Goal: Information Seeking & Learning: Learn about a topic

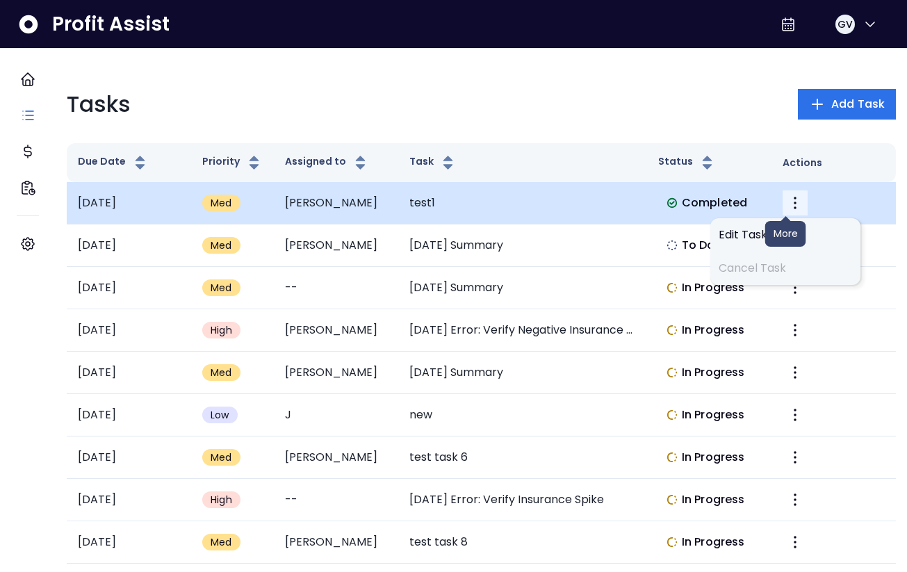
click at [788, 193] on button "More" at bounding box center [795, 203] width 25 height 25
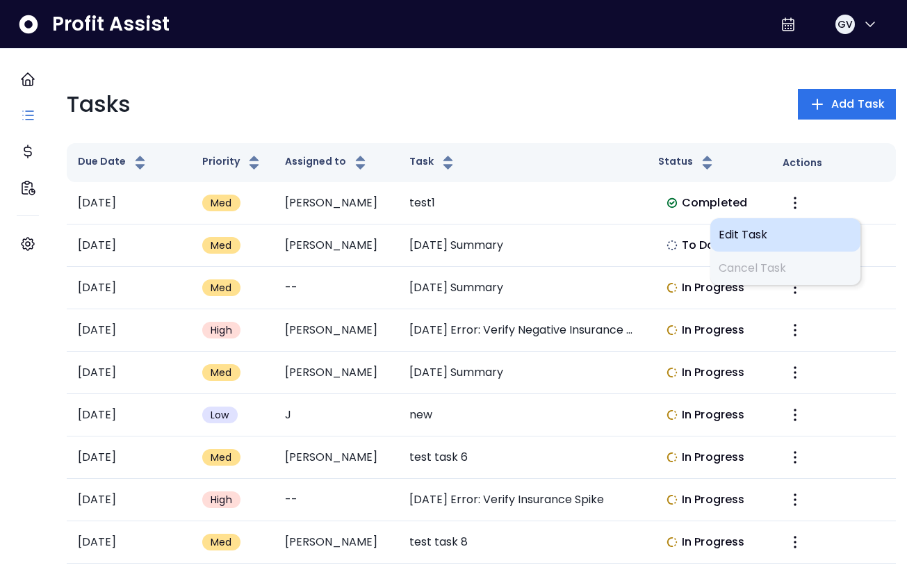
click at [745, 232] on span "Edit Task" at bounding box center [786, 235] width 134 height 17
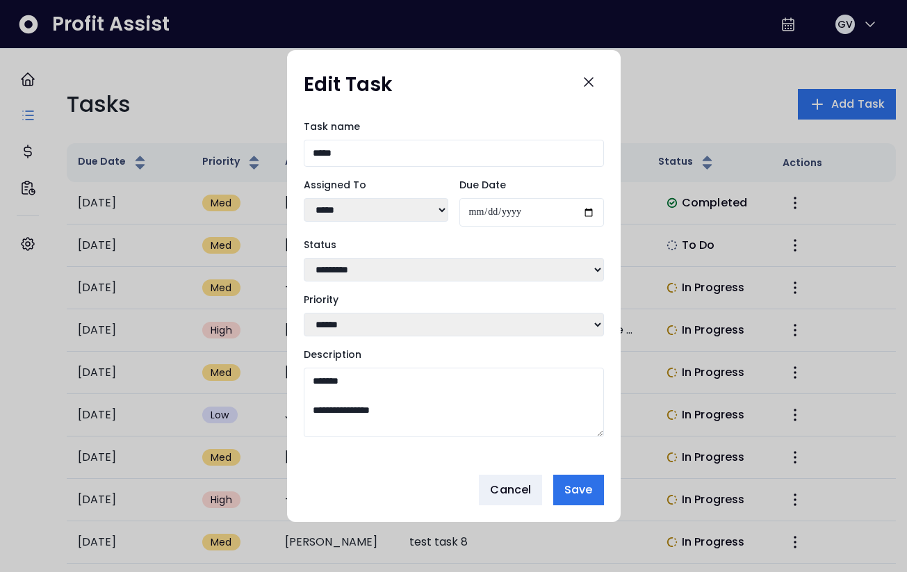
click at [480, 273] on select "**********" at bounding box center [454, 270] width 300 height 24
click at [592, 78] on icon "Close" at bounding box center [589, 82] width 17 height 17
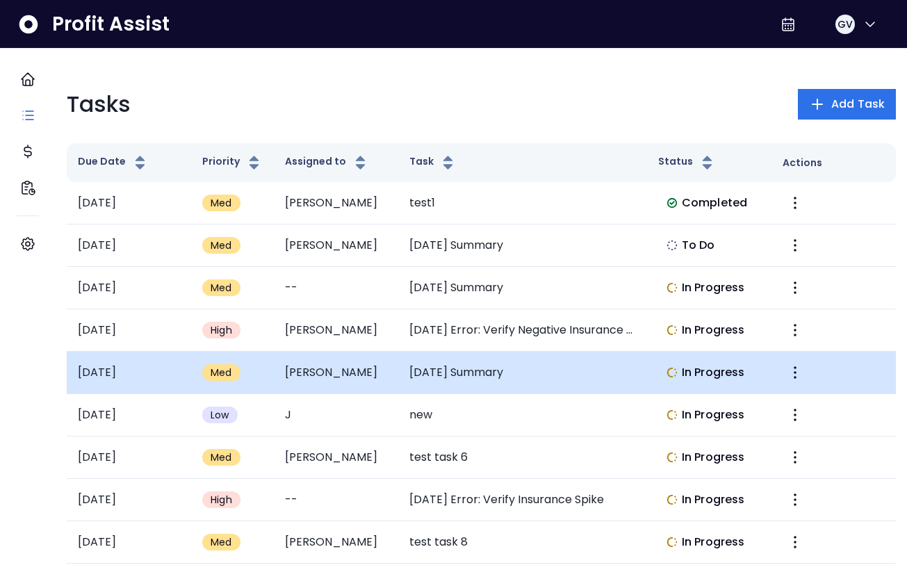
click at [467, 365] on td "[DATE] Summary" at bounding box center [522, 373] width 249 height 42
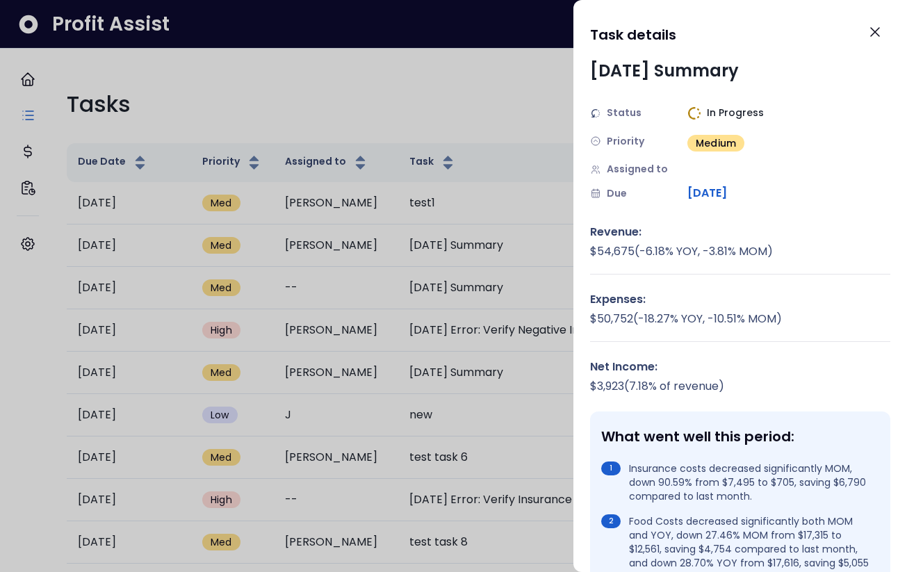
click at [711, 108] on span "In Progress" at bounding box center [735, 113] width 57 height 15
click at [885, 27] on button "Close" at bounding box center [875, 32] width 31 height 31
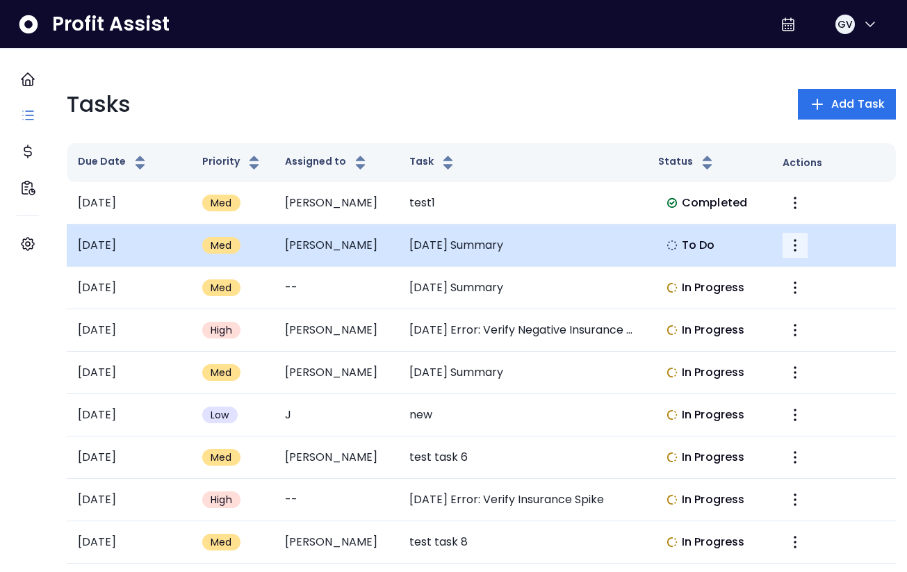
click at [787, 247] on icon "More" at bounding box center [795, 245] width 17 height 17
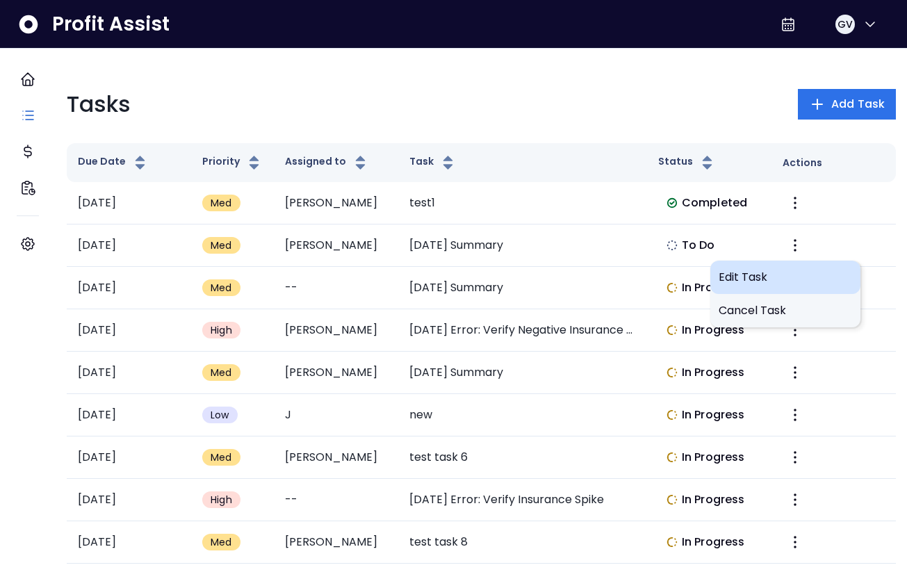
click at [775, 278] on span "Edit Task" at bounding box center [786, 277] width 134 height 17
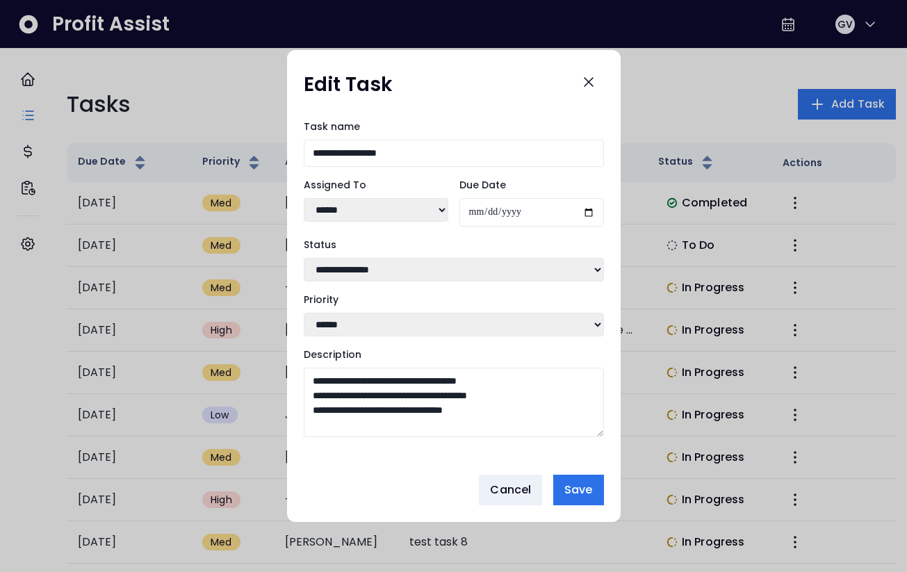
click at [391, 270] on select "**********" at bounding box center [454, 270] width 300 height 24
click at [586, 81] on icon "Close" at bounding box center [589, 82] width 8 height 8
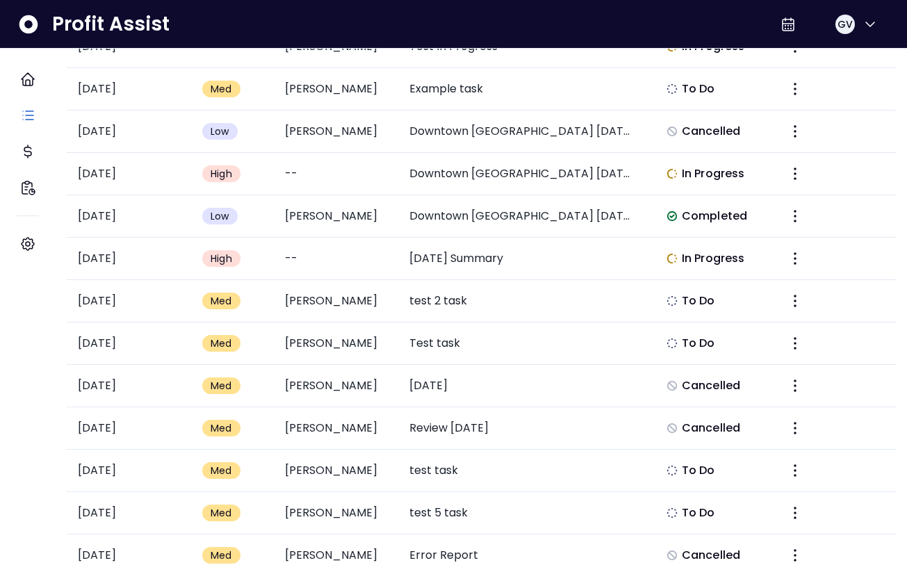
scroll to position [1287, 0]
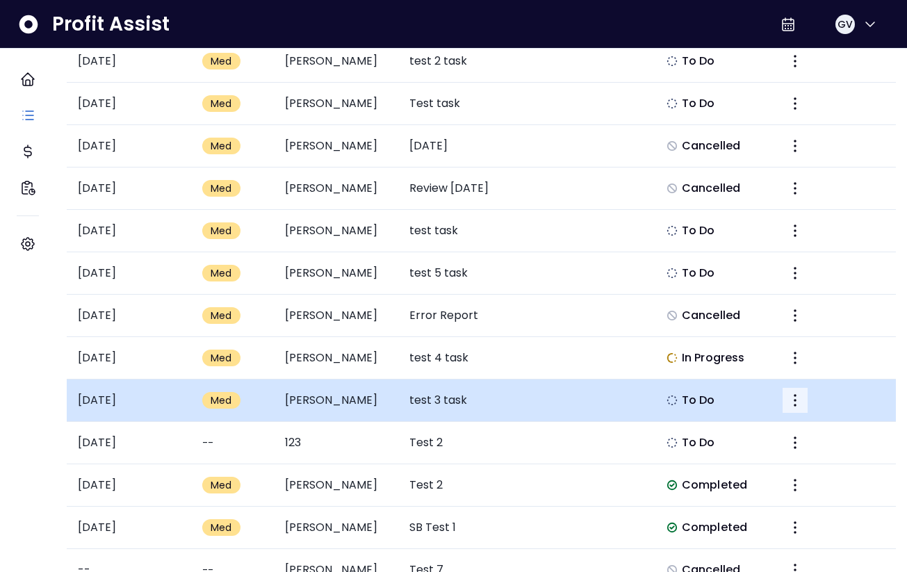
click at [787, 393] on icon "More" at bounding box center [795, 400] width 17 height 17
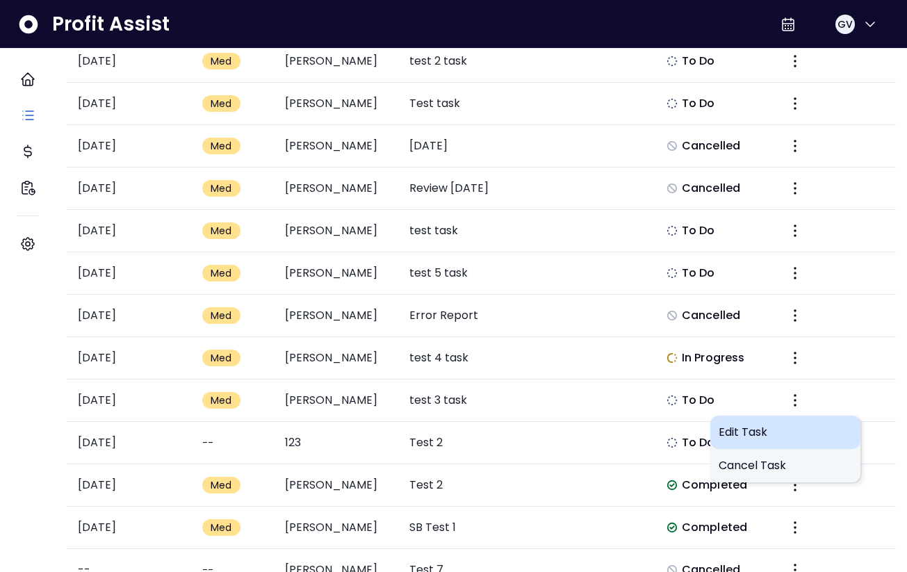
click at [757, 437] on span "Edit Task" at bounding box center [786, 432] width 134 height 17
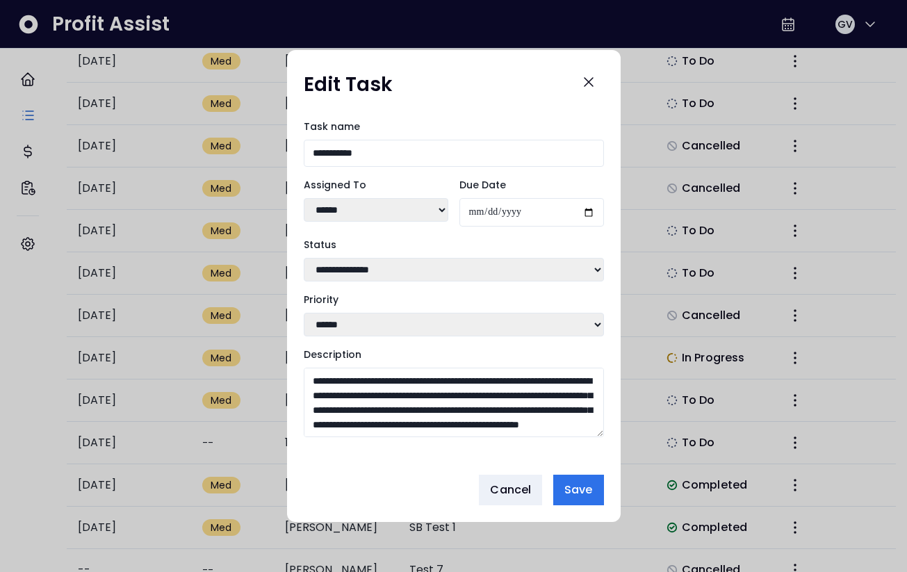
click at [458, 266] on select "**********" at bounding box center [454, 270] width 300 height 24
click at [588, 81] on icon "Close" at bounding box center [589, 82] width 17 height 17
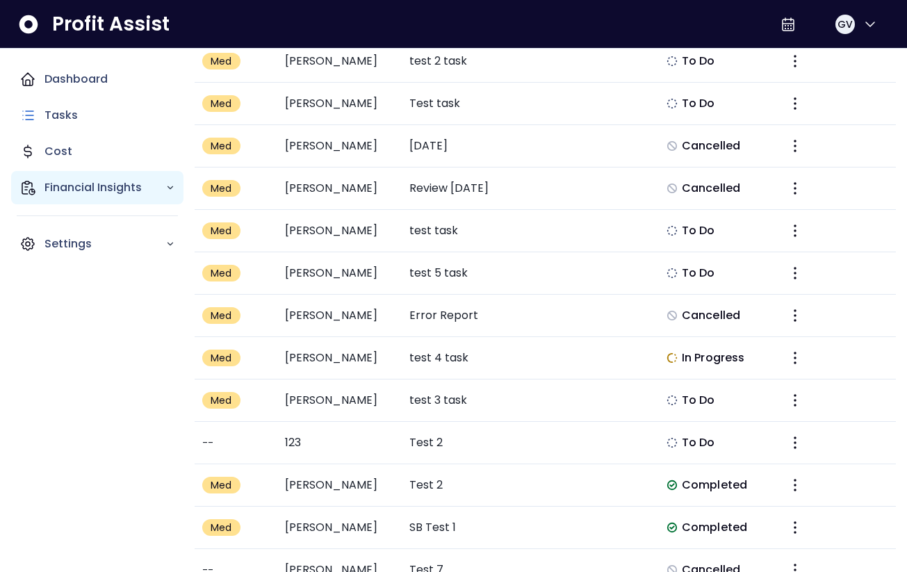
click at [123, 190] on p "Financial Insights" at bounding box center [105, 187] width 121 height 17
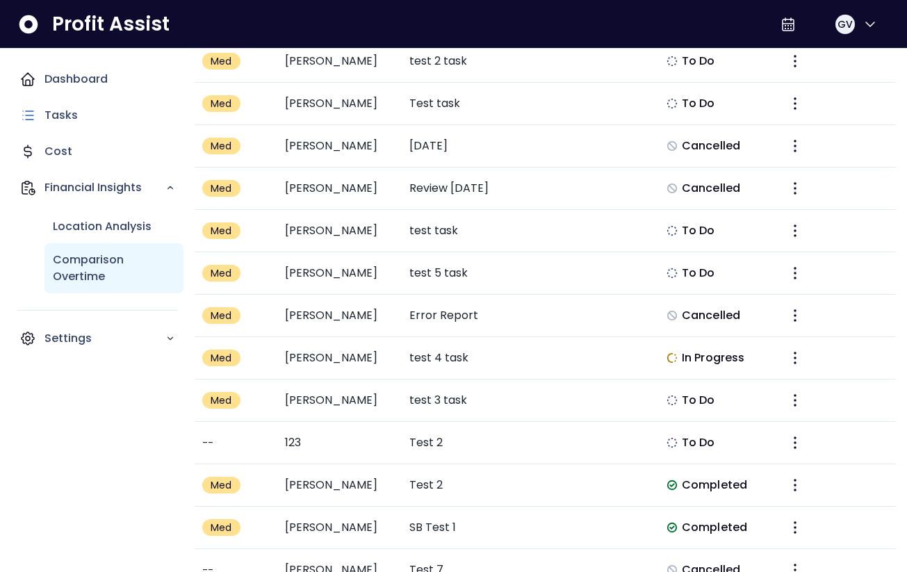
click at [123, 277] on p "Comparison Overtime" at bounding box center [114, 268] width 122 height 33
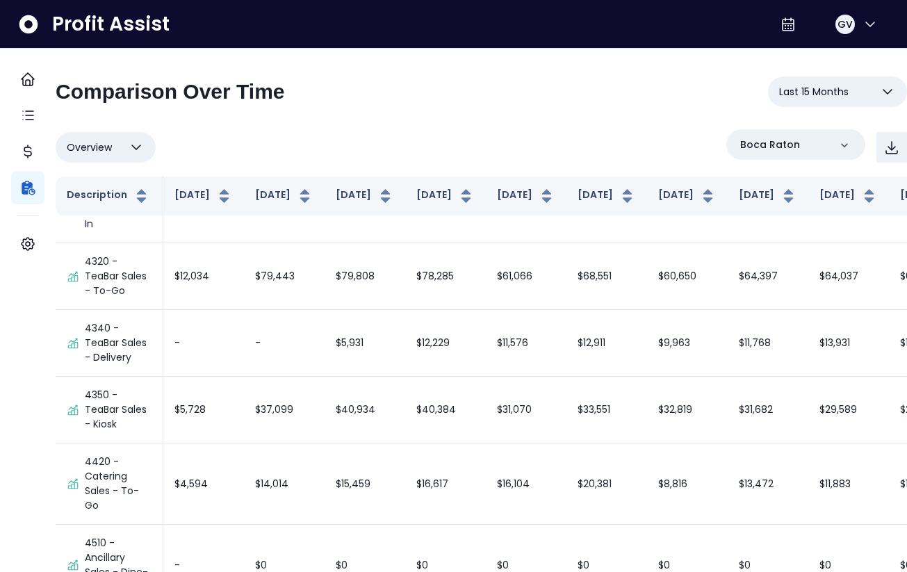
scroll to position [409, 0]
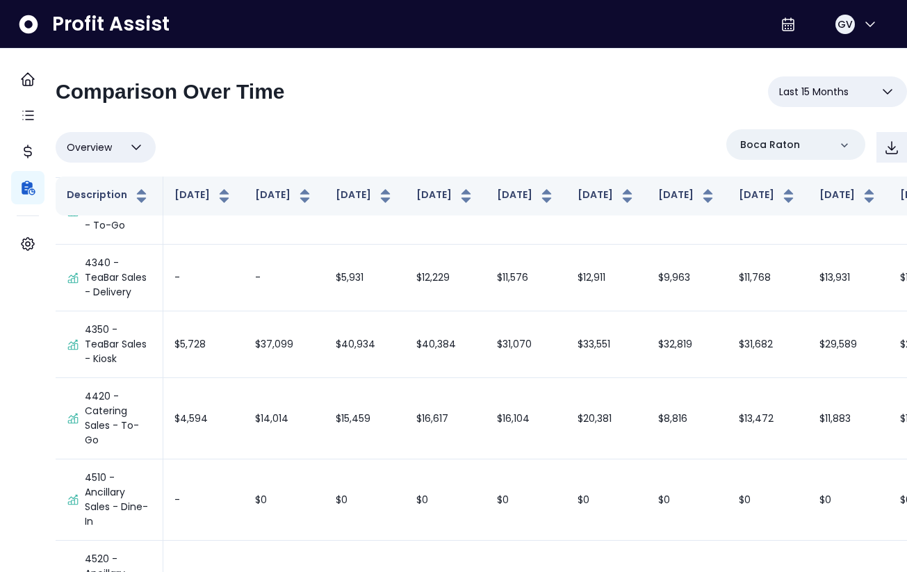
click at [137, 153] on button "Overview" at bounding box center [106, 147] width 100 height 31
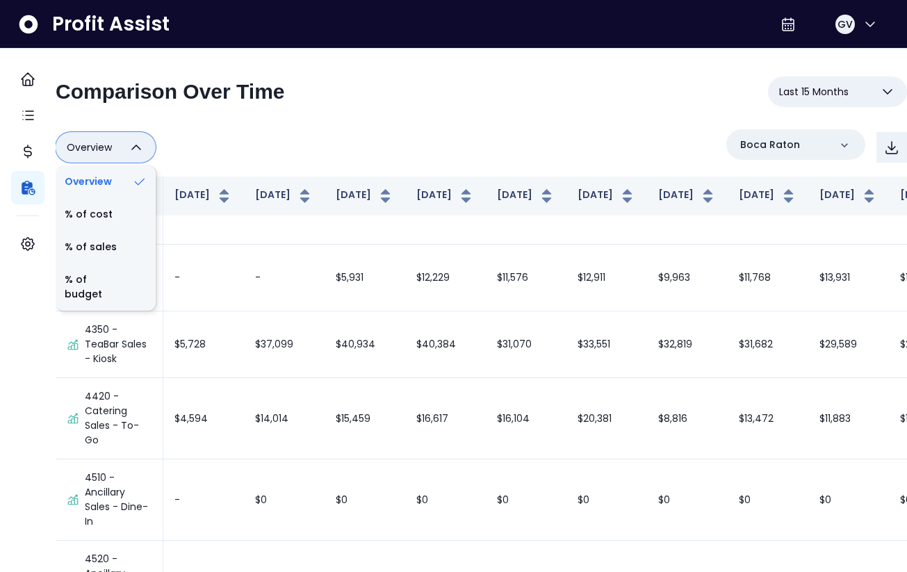
click at [137, 153] on button "Overview" at bounding box center [106, 147] width 100 height 31
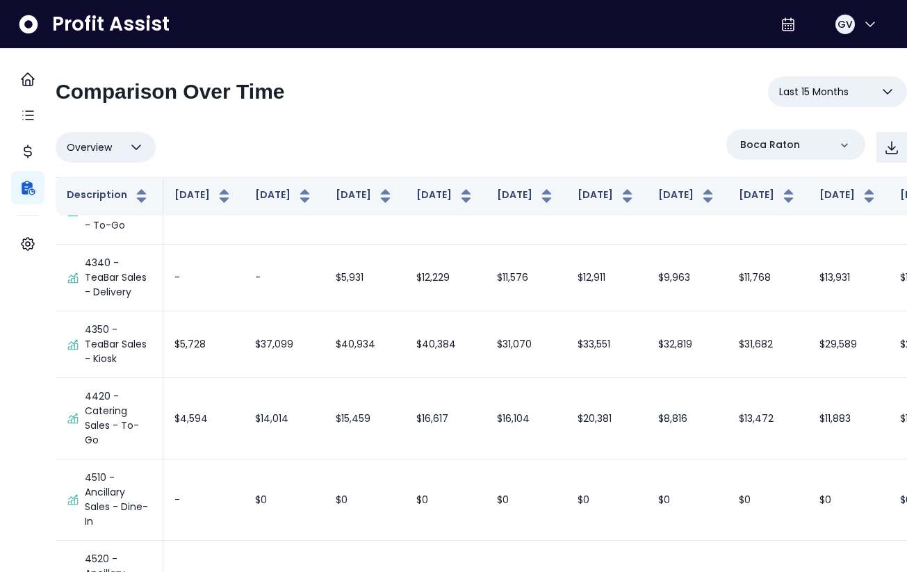
click at [137, 153] on button "Overview" at bounding box center [106, 147] width 100 height 31
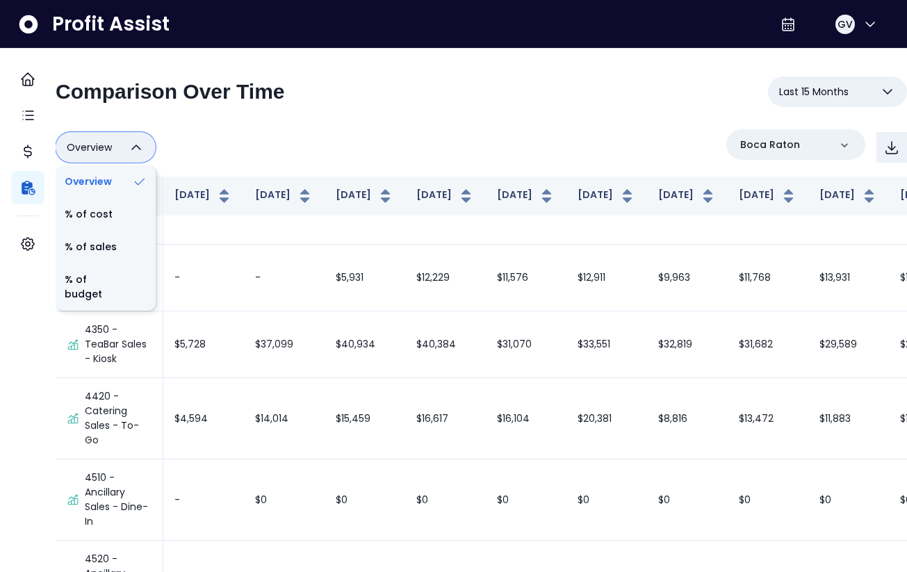
click at [137, 153] on button "Overview" at bounding box center [106, 147] width 100 height 31
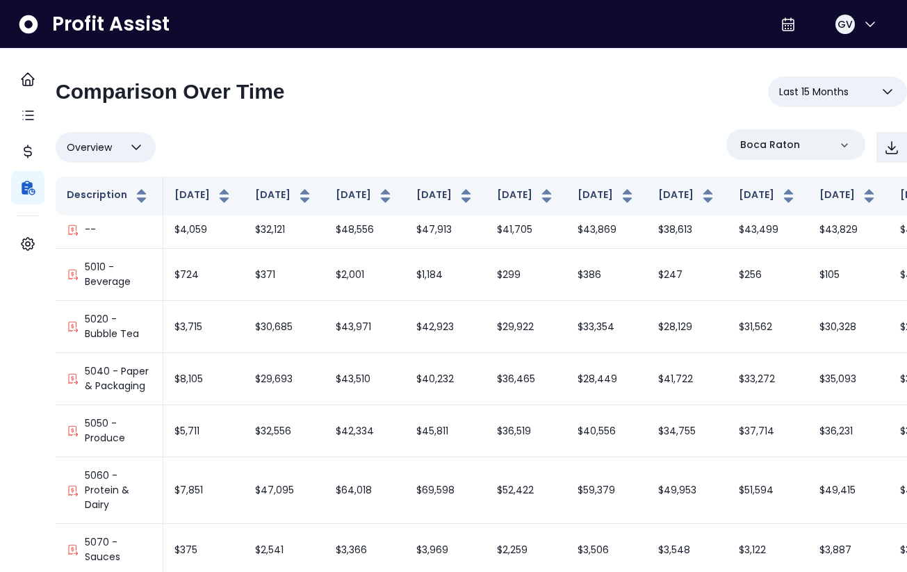
scroll to position [1503, 0]
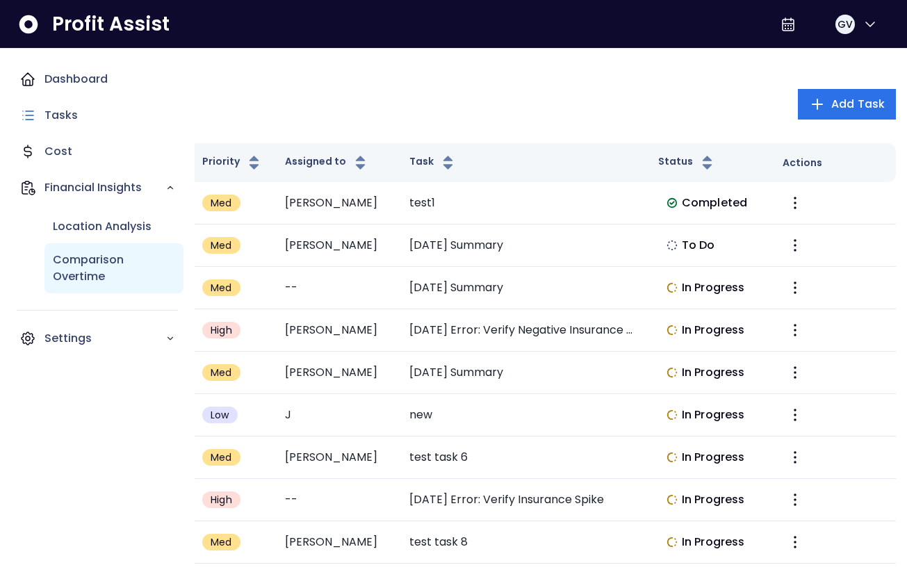
click at [89, 291] on div "Comparison Overtime" at bounding box center [114, 268] width 139 height 50
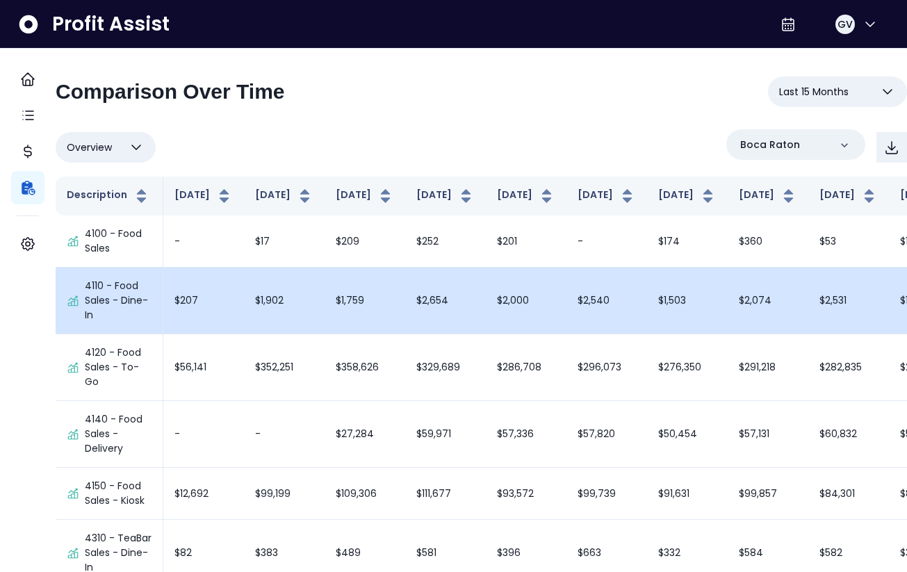
click at [143, 314] on p "4110 - Food Sales - Dine-In" at bounding box center [118, 301] width 67 height 44
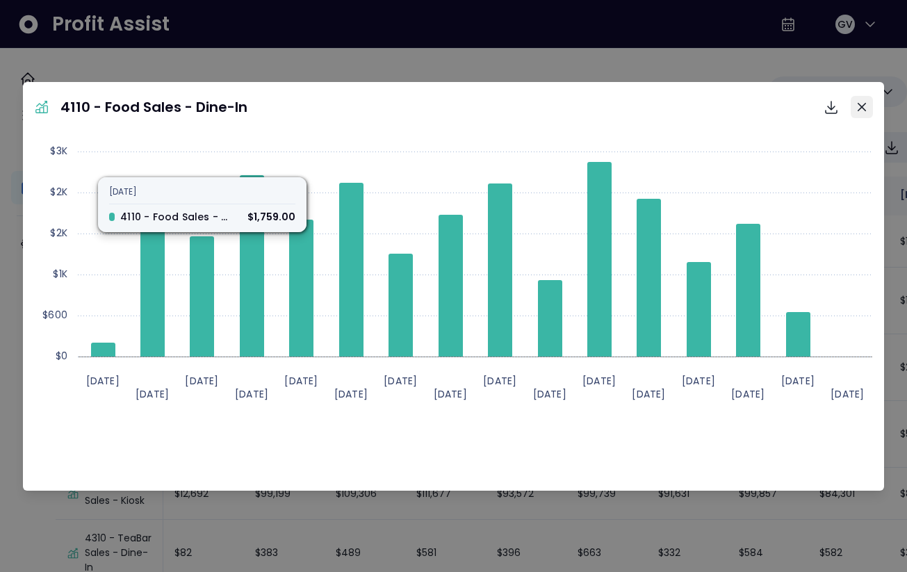
click at [853, 106] on button "Close" at bounding box center [862, 107] width 22 height 22
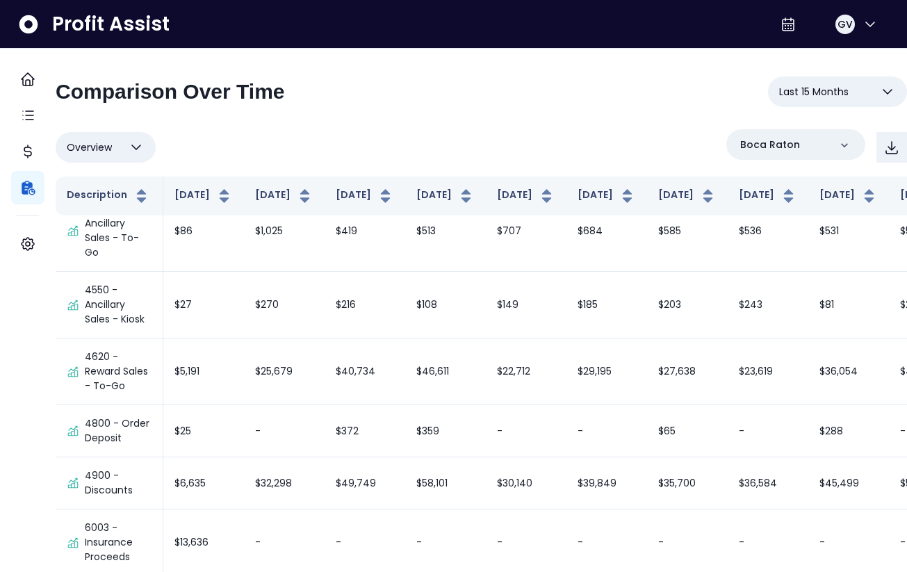
scroll to position [853, 0]
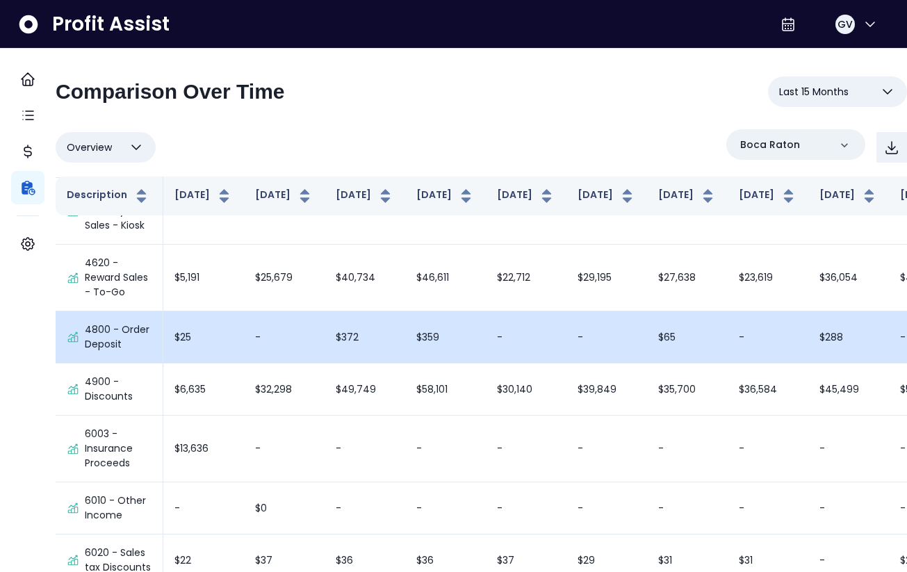
click at [152, 337] on p "4800 - Order Deposit" at bounding box center [118, 337] width 67 height 29
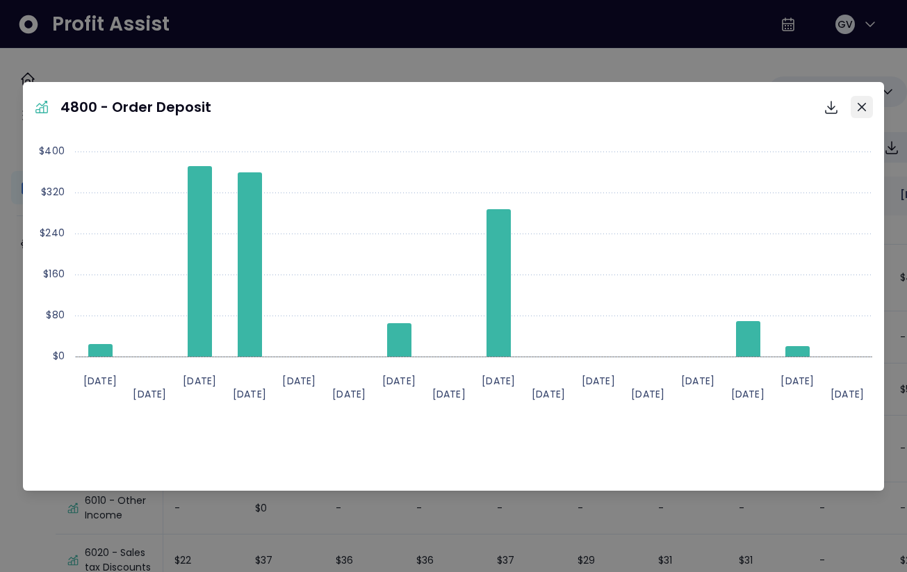
click at [864, 108] on icon "Close" at bounding box center [862, 107] width 8 height 8
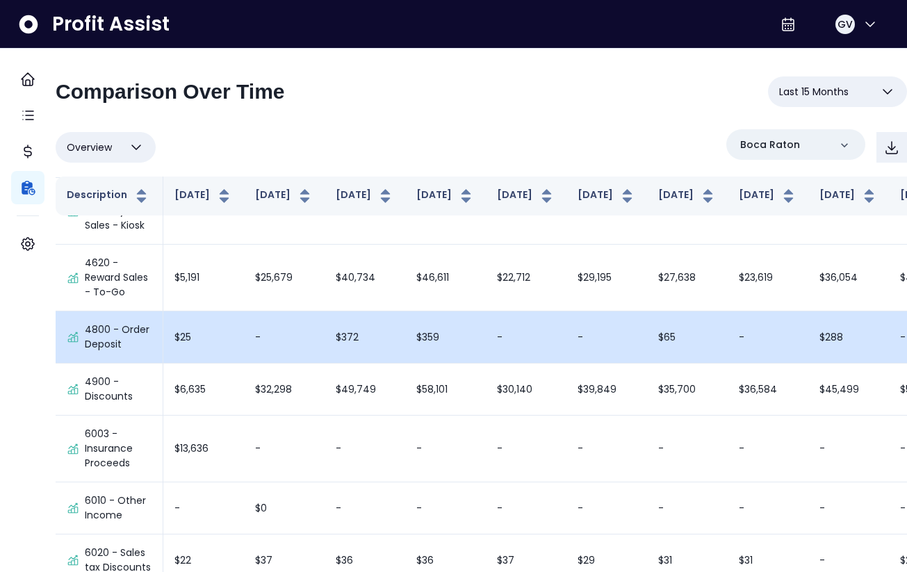
click at [197, 359] on td "$25" at bounding box center [203, 338] width 81 height 52
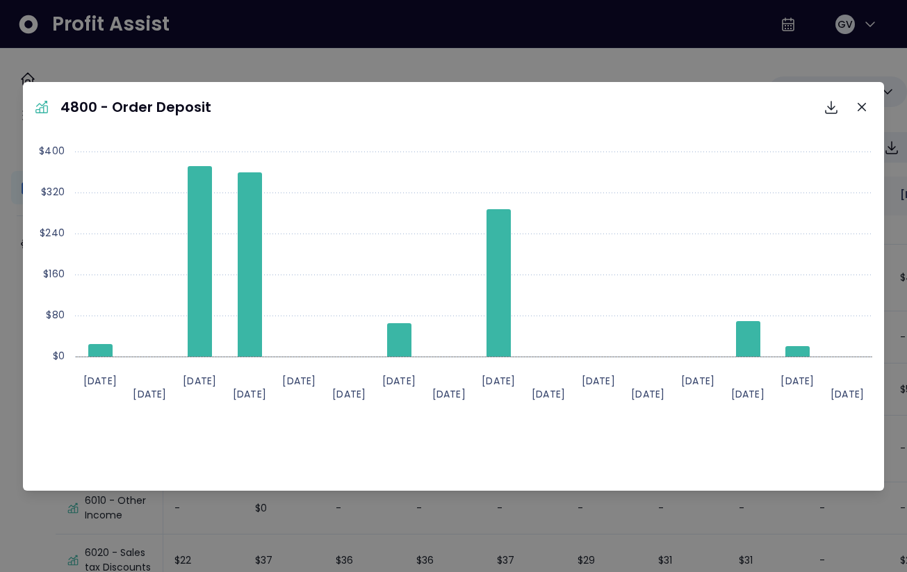
click at [200, 377] on text "[DATE]" at bounding box center [199, 381] width 33 height 14
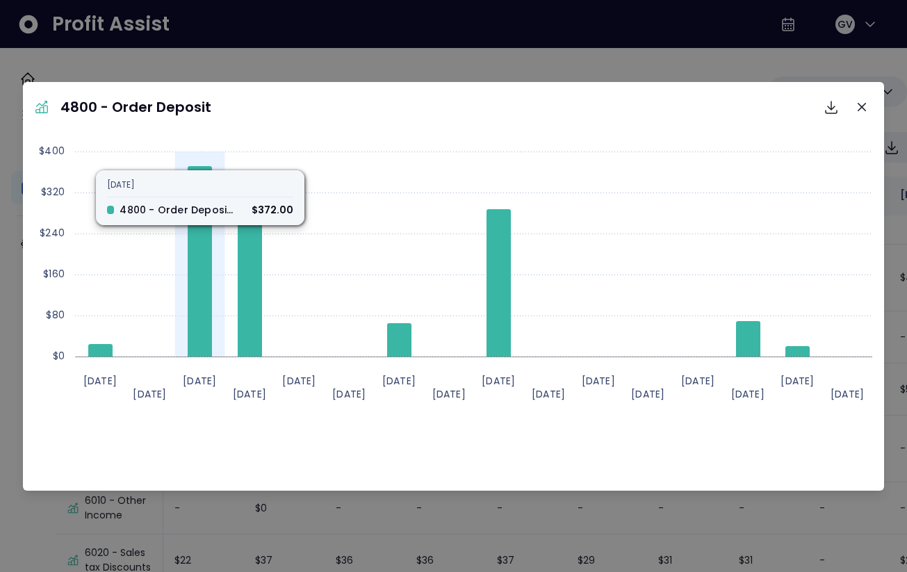
click at [200, 275] on icon at bounding box center [200, 261] width 24 height 191
click at [197, 218] on icon at bounding box center [200, 261] width 24 height 191
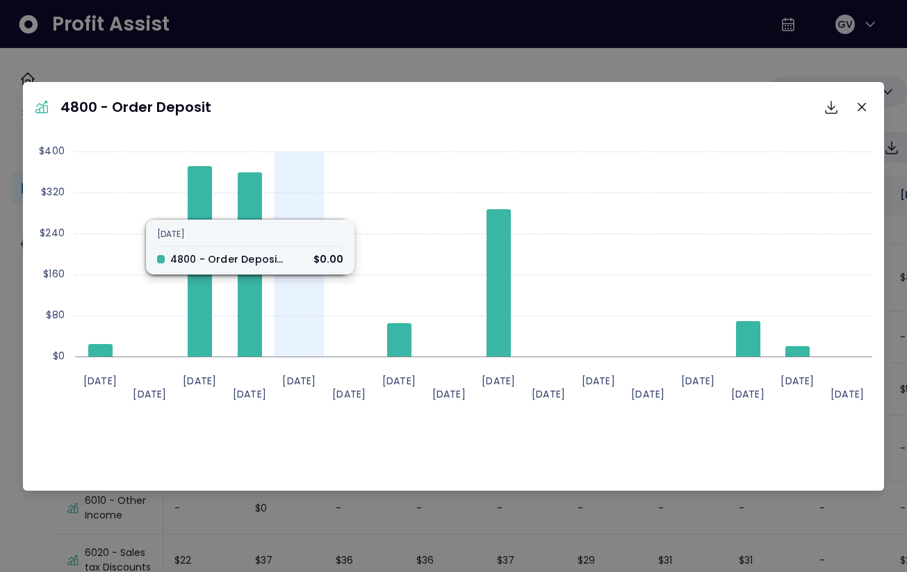
click at [286, 212] on rect at bounding box center [454, 277] width 851 height 278
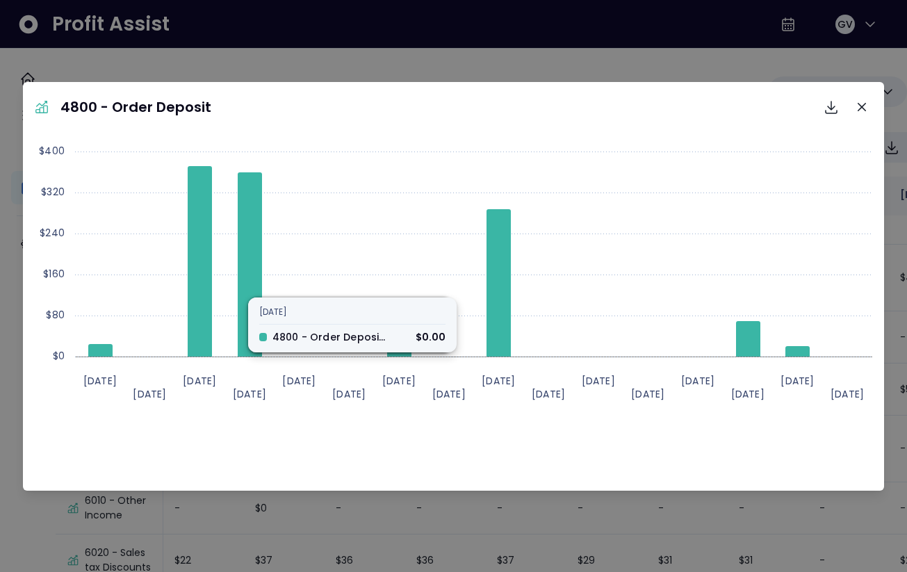
click at [803, 149] on rect at bounding box center [454, 277] width 851 height 278
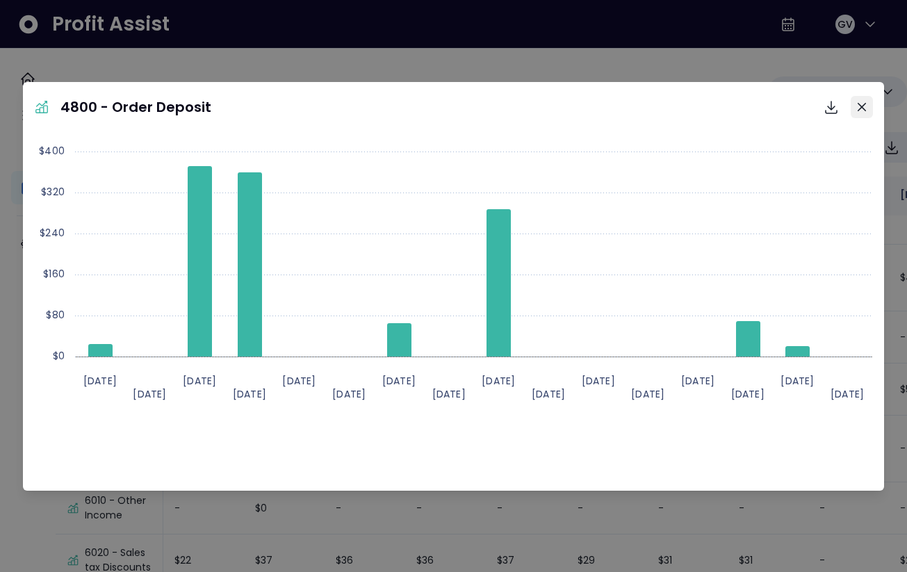
click at [863, 103] on icon "Close" at bounding box center [862, 107] width 8 height 8
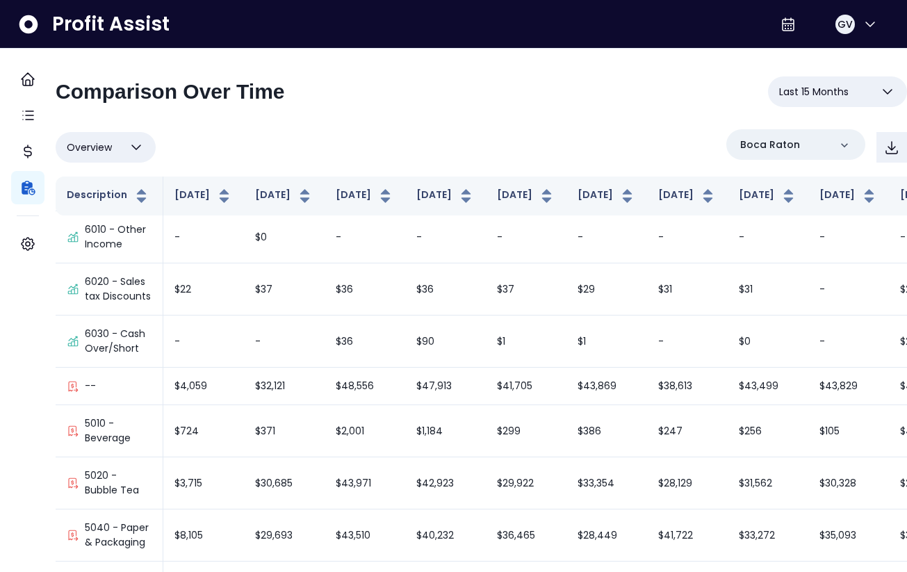
scroll to position [1232, 0]
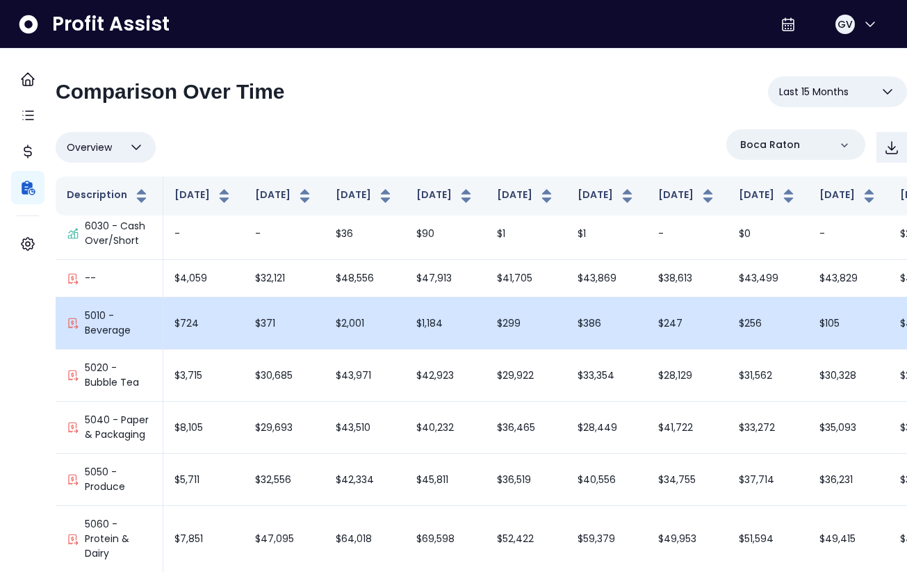
click at [118, 337] on p "5010 - Beverage" at bounding box center [118, 323] width 67 height 29
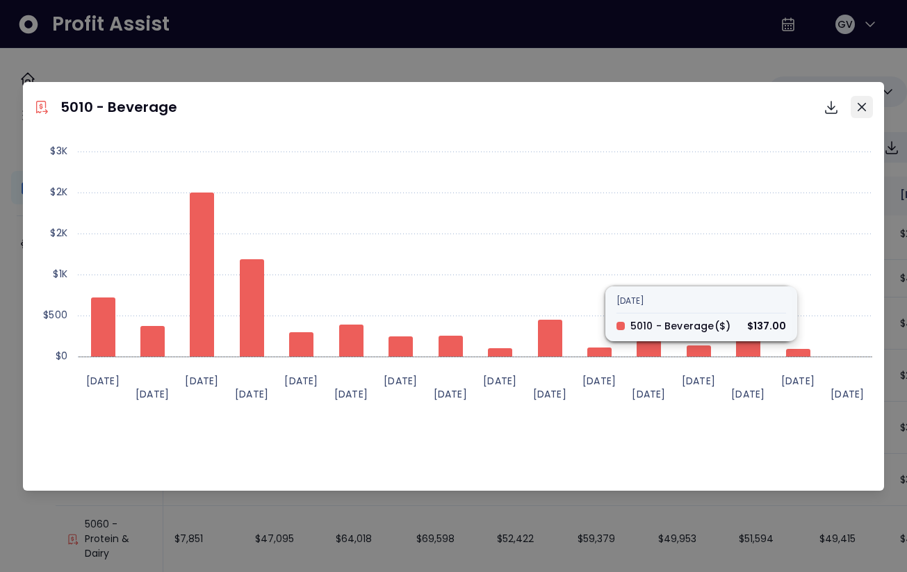
click at [865, 108] on icon "Close" at bounding box center [862, 107] width 8 height 8
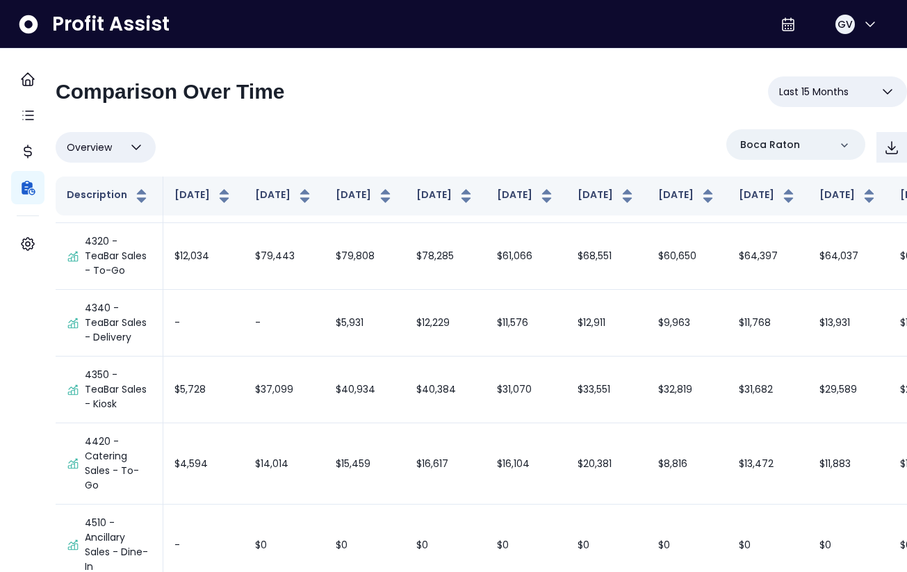
scroll to position [394, 0]
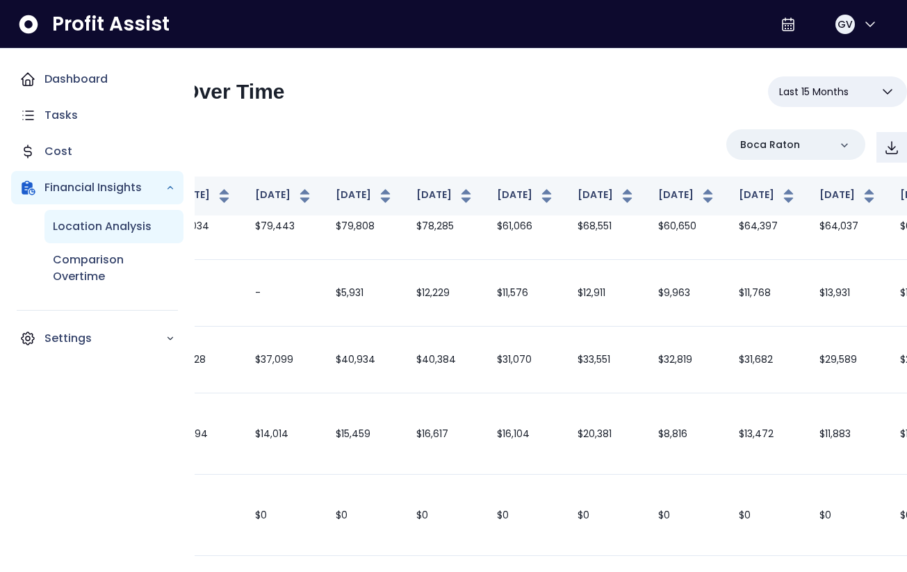
click at [70, 232] on p "Location Analysis" at bounding box center [102, 226] width 99 height 17
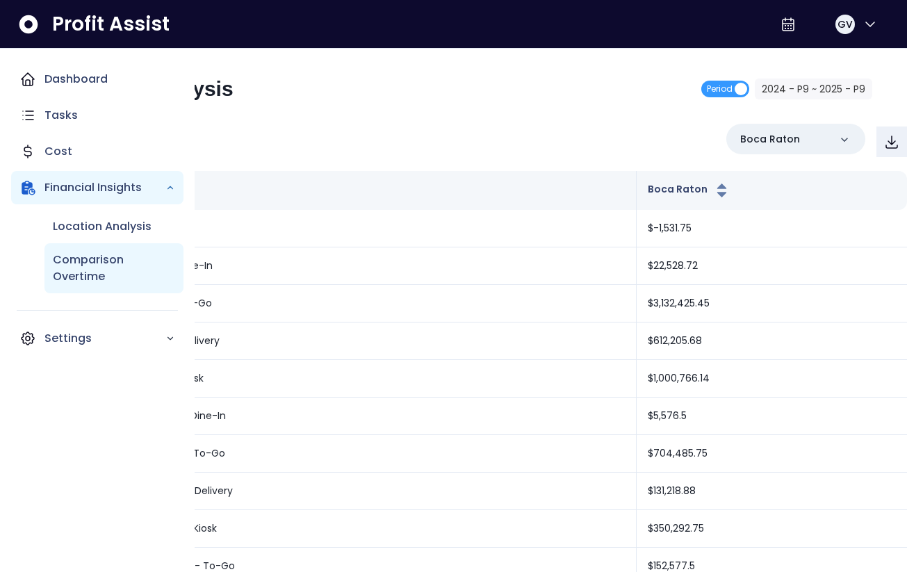
click at [90, 288] on div "Comparison Overtime" at bounding box center [114, 268] width 139 height 50
